Goal: Transaction & Acquisition: Obtain resource

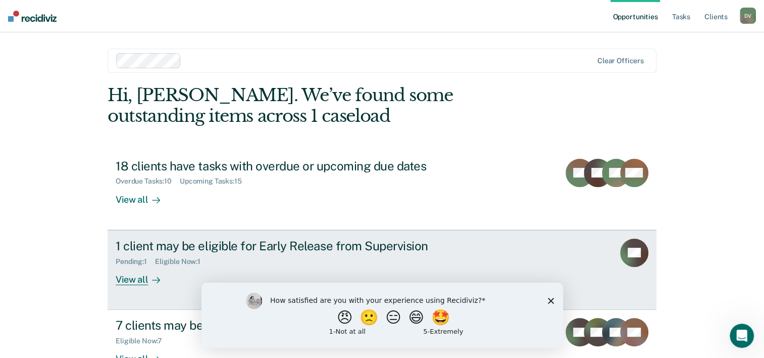
click at [198, 251] on div "1 client may be eligible for Early Release from Supervision" at bounding box center [293, 245] width 354 height 15
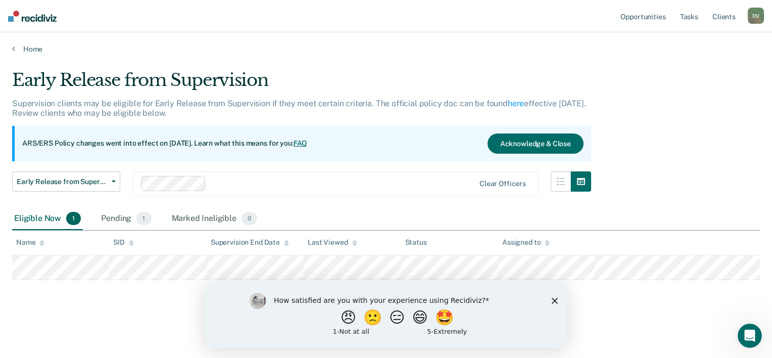
click at [554, 301] on icon "Close survey" at bounding box center [554, 300] width 6 height 6
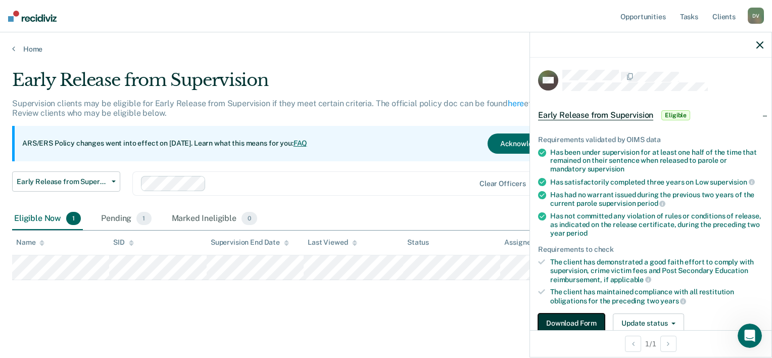
click at [566, 323] on button "Download Form" at bounding box center [571, 323] width 67 height 20
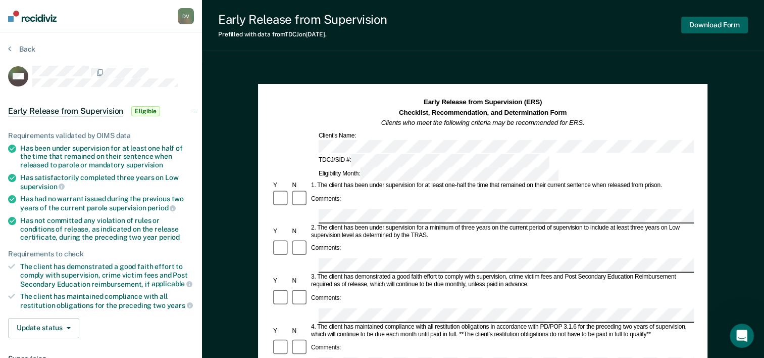
click at [717, 26] on button "Download Form" at bounding box center [714, 25] width 67 height 17
